Goal: Task Accomplishment & Management: Manage account settings

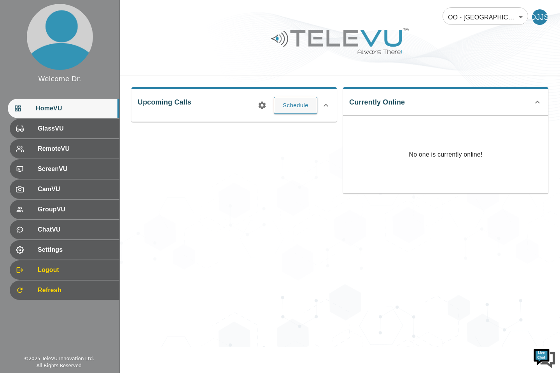
click at [538, 102] on icon at bounding box center [537, 102] width 9 height 9
click at [538, 99] on icon at bounding box center [537, 99] width 9 height 9
click at [521, 18] on body "Welcome Dr. HomeVU GlassVU RemoteVU ScreenVU CamVU GroupVU ChatVU Settings Logo…" at bounding box center [280, 173] width 560 height 347
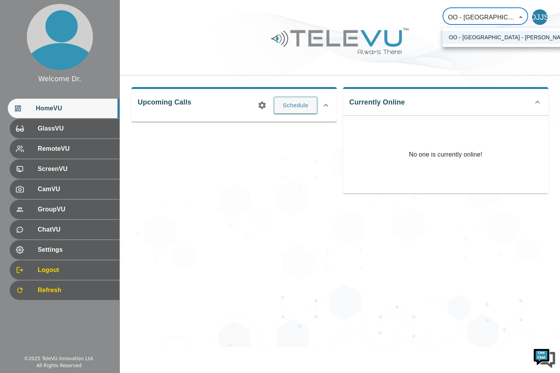
click at [285, 231] on div at bounding box center [280, 186] width 560 height 373
click at [79, 152] on span "RemoteVU" at bounding box center [75, 148] width 75 height 9
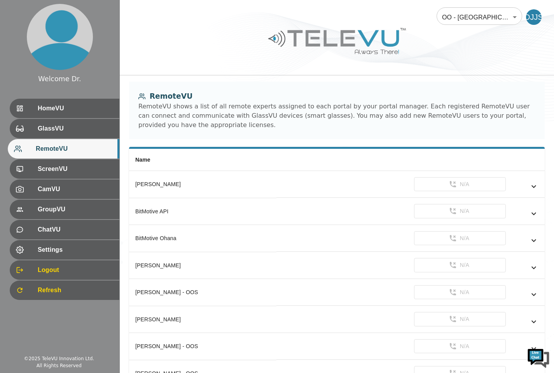
click at [11, 273] on div "Logout" at bounding box center [65, 270] width 110 height 19
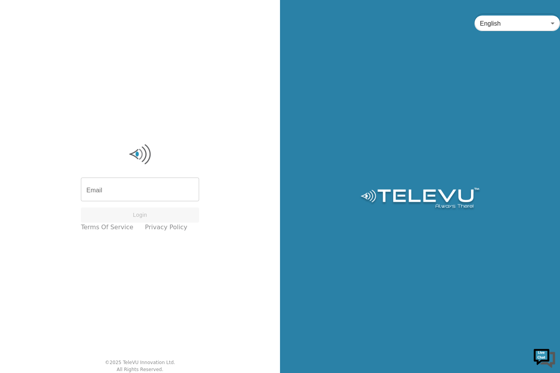
click at [32, 250] on div "Email Email Login Terms of Service Privacy Policy © 2025 TeleVU Innovation Ltd.…" at bounding box center [140, 186] width 280 height 373
click at [106, 193] on input "Email" at bounding box center [140, 191] width 118 height 22
click at [131, 187] on input "Email" at bounding box center [140, 191] width 118 height 22
click at [115, 187] on input "Email" at bounding box center [140, 191] width 118 height 22
click at [116, 191] on input "Email" at bounding box center [140, 191] width 118 height 22
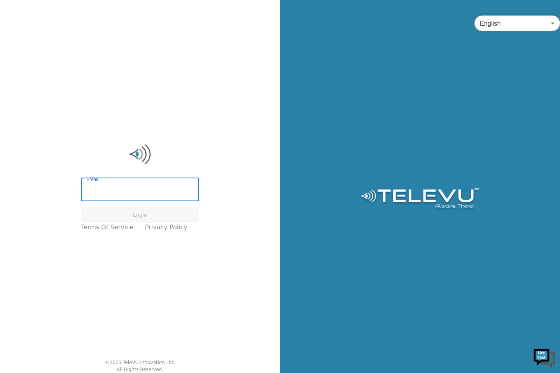
click at [68, 92] on div "Email Email Login Terms of Service Privacy Policy © 2025 TeleVU Innovation Ltd.…" at bounding box center [140, 186] width 280 height 373
click at [552, 21] on body "Email Email Login Terms of Service Privacy Policy © 2025 TeleVU Innovation Ltd.…" at bounding box center [280, 186] width 560 height 373
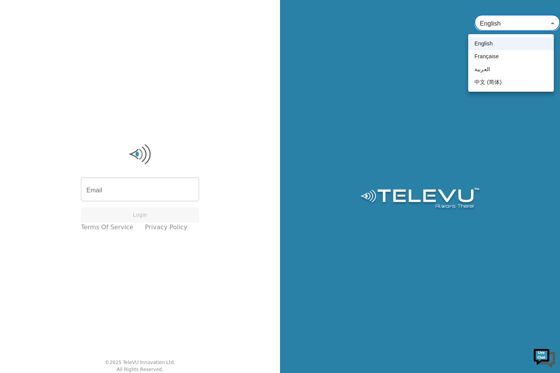
click at [490, 43] on li "English" at bounding box center [511, 43] width 86 height 13
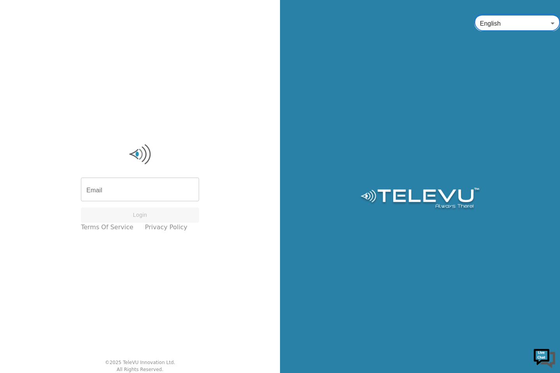
click at [544, 360] on img at bounding box center [544, 357] width 23 height 23
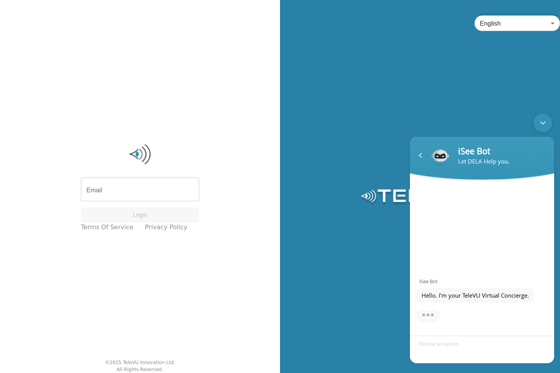
click at [332, 309] on div "English en ​" at bounding box center [420, 186] width 280 height 373
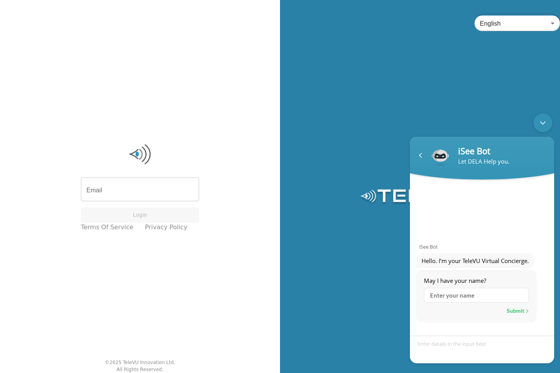
click at [419, 158] on div "Navigation go back" at bounding box center [421, 156] width 12 height 12
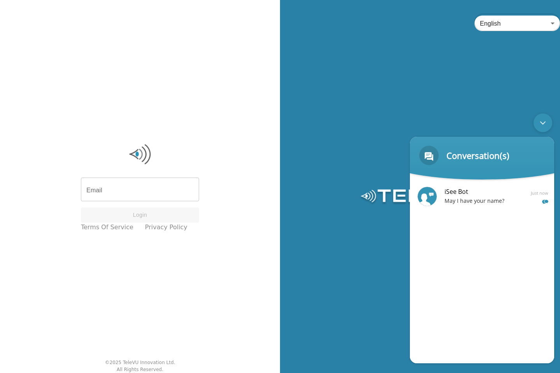
click at [543, 126] on div "Minimize live chat window" at bounding box center [543, 123] width 19 height 19
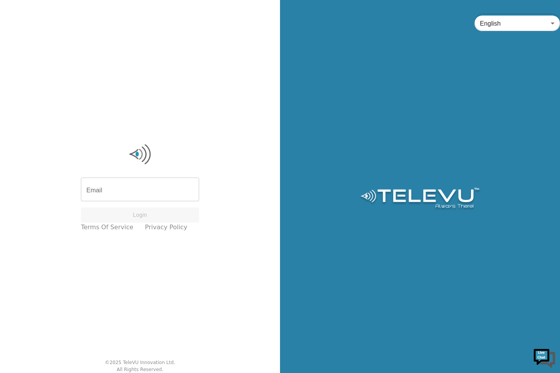
click at [134, 192] on input "Email" at bounding box center [140, 191] width 118 height 22
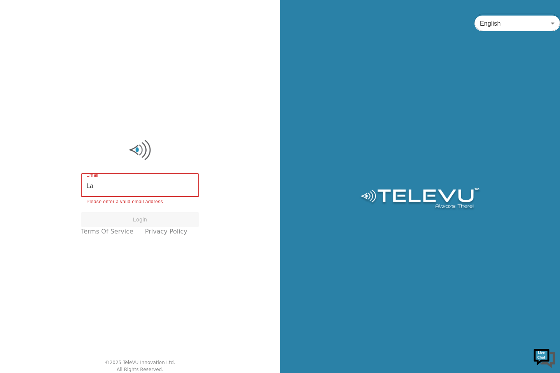
type input "L"
type input "J"
click at [115, 186] on input "Email" at bounding box center [140, 186] width 118 height 22
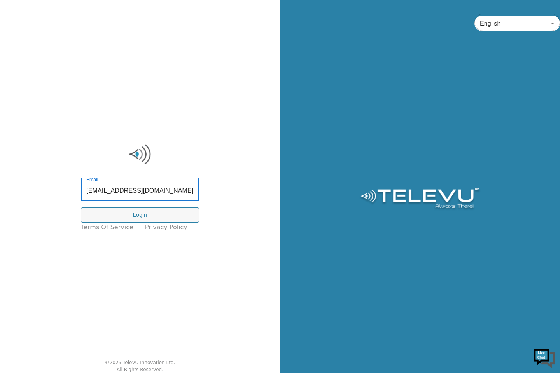
type input "[EMAIL_ADDRESS][DOMAIN_NAME]"
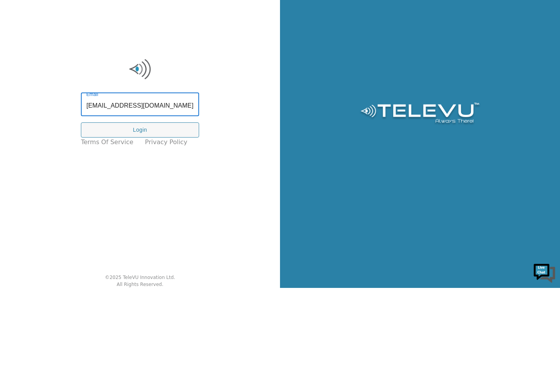
click at [147, 218] on button "Login" at bounding box center [140, 215] width 118 height 15
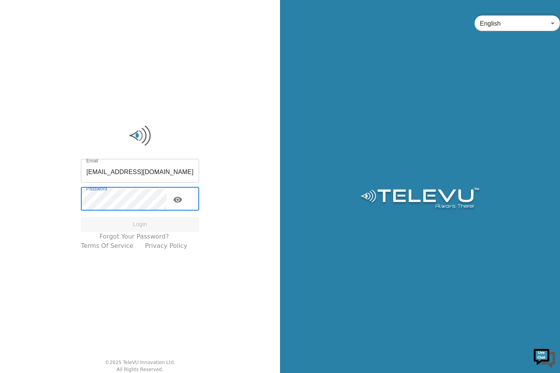
click at [0, 5] on div "Email [EMAIL_ADDRESS][DOMAIN_NAME] Email Password Password Login Forgot your pa…" at bounding box center [140, 186] width 280 height 373
click at [145, 231] on button "Login" at bounding box center [140, 224] width 118 height 15
